Goal: Transaction & Acquisition: Purchase product/service

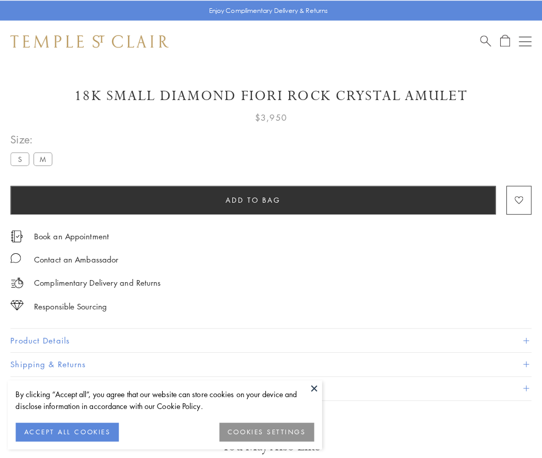
scroll to position [17, 0]
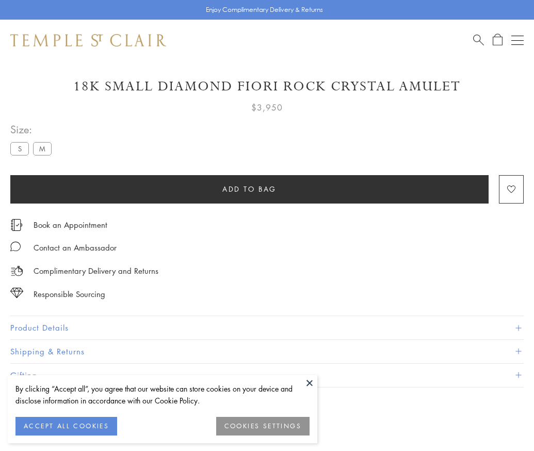
click at [249, 188] on span "Add to bag" at bounding box center [249, 188] width 54 height 11
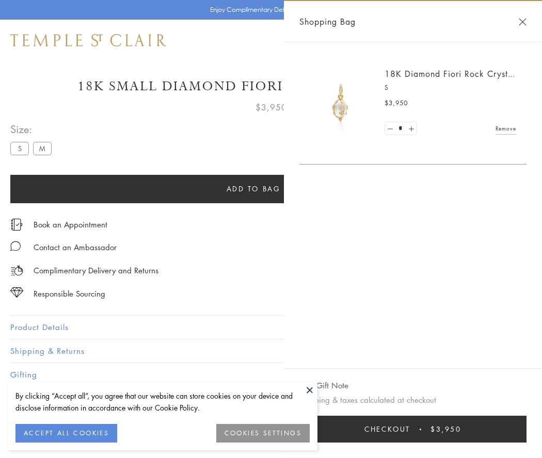
click at [413, 429] on button "Checkout $3,950" at bounding box center [412, 429] width 227 height 27
